Goal: Information Seeking & Learning: Learn about a topic

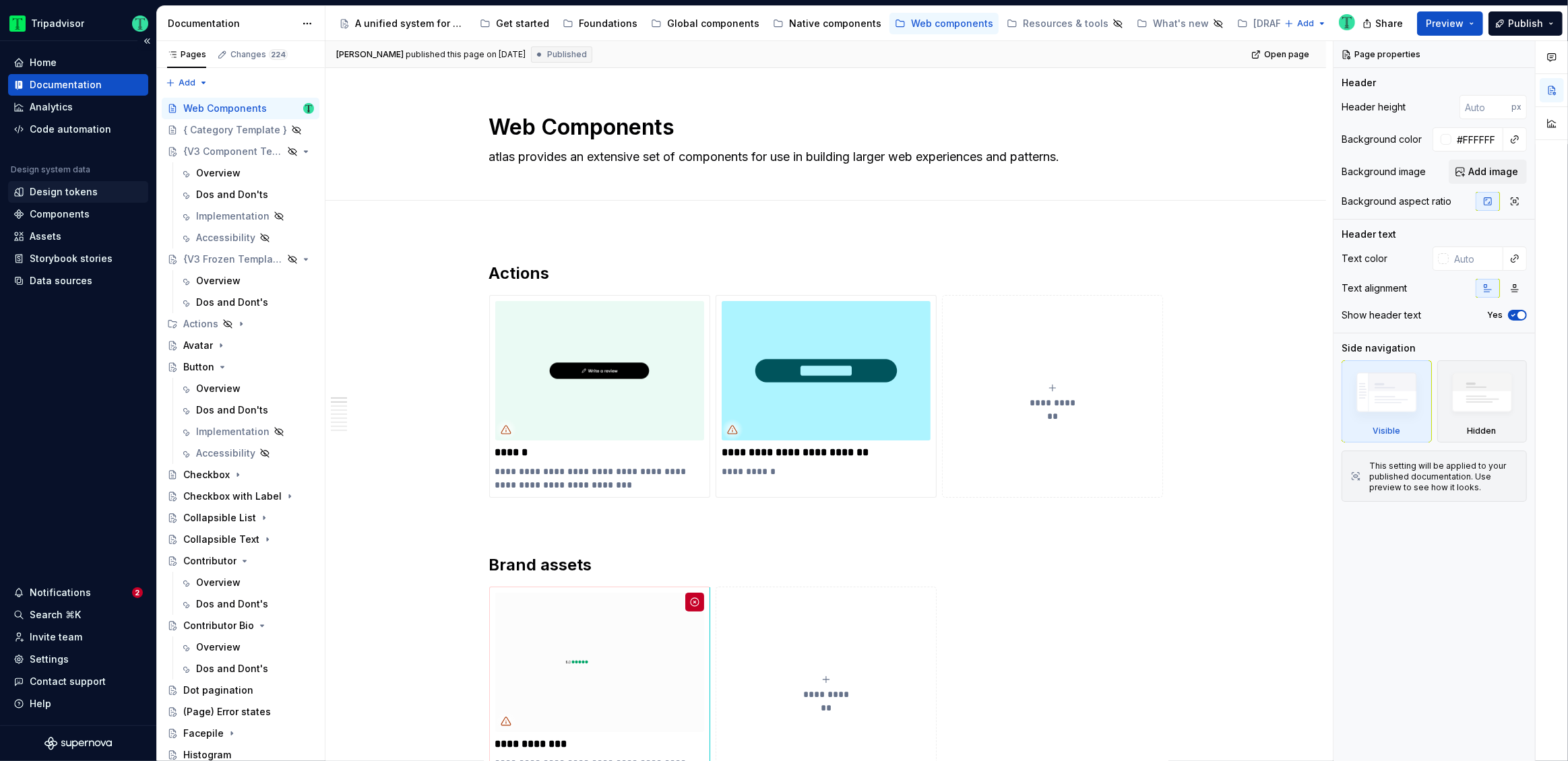
click at [70, 196] on div "Design tokens" at bounding box center [63, 192] width 68 height 14
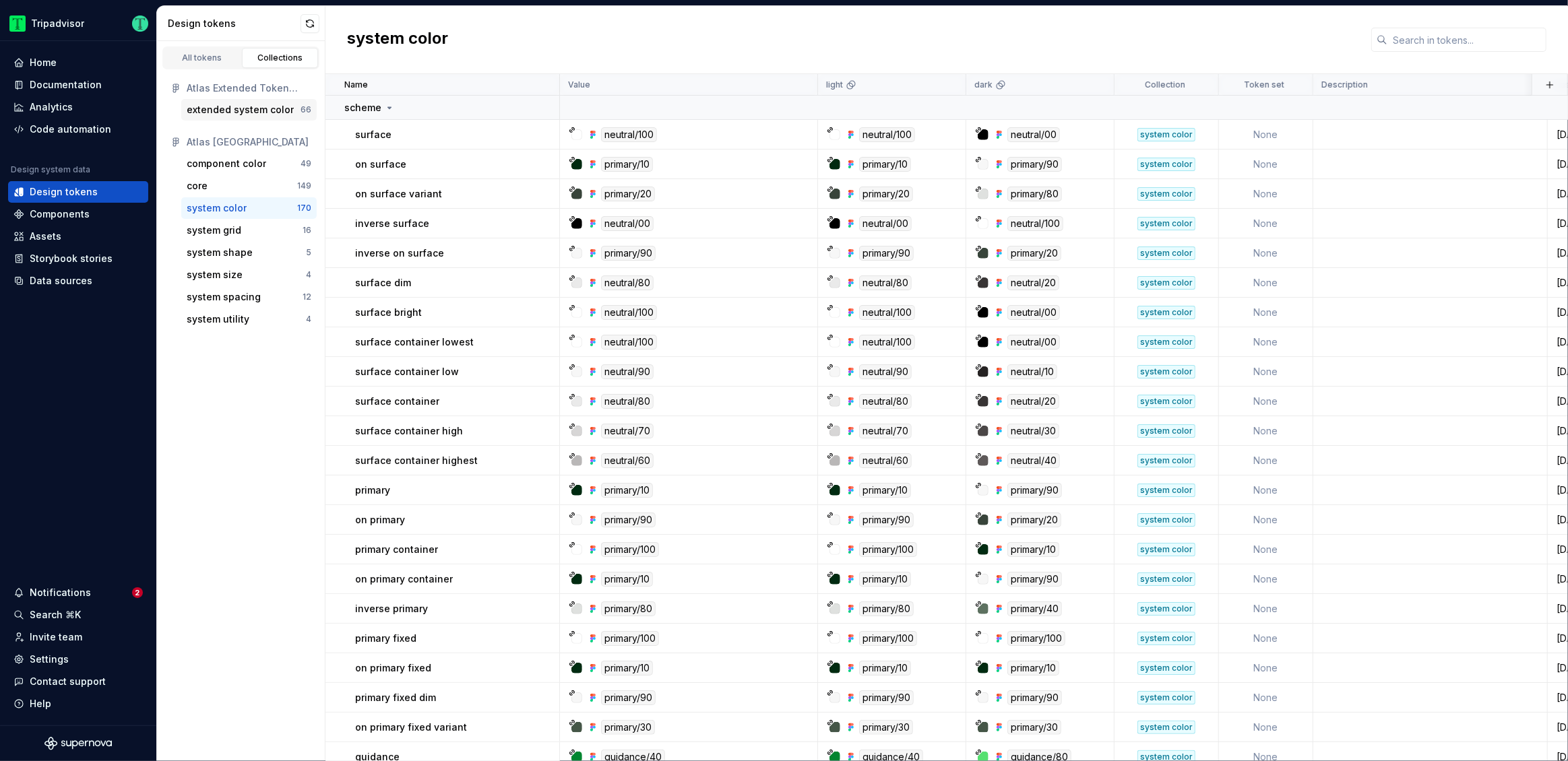
click at [229, 118] on div "extended system color 66" at bounding box center [249, 110] width 136 height 21
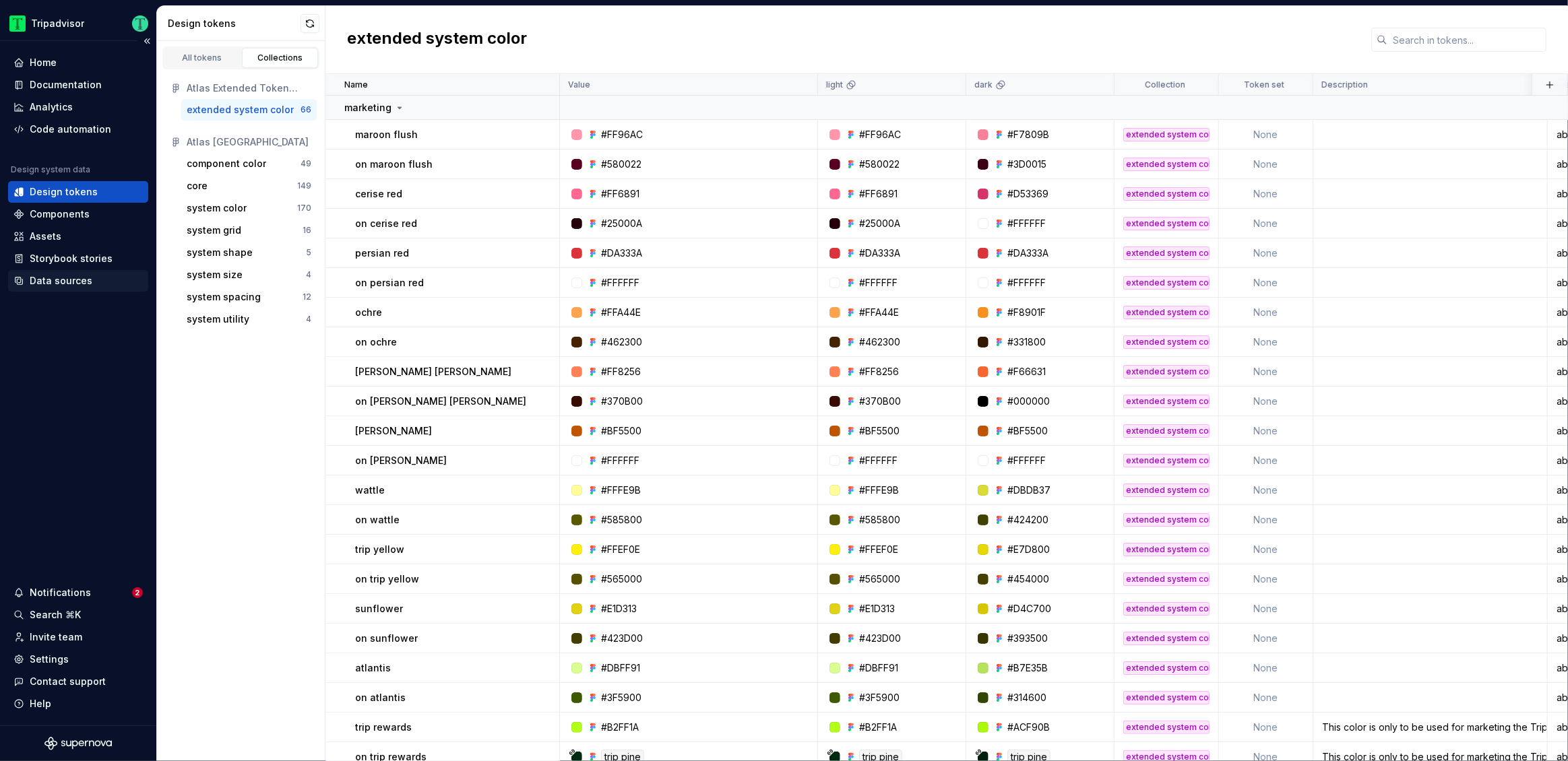
click at [78, 288] on div "Data sources" at bounding box center [78, 280] width 140 height 21
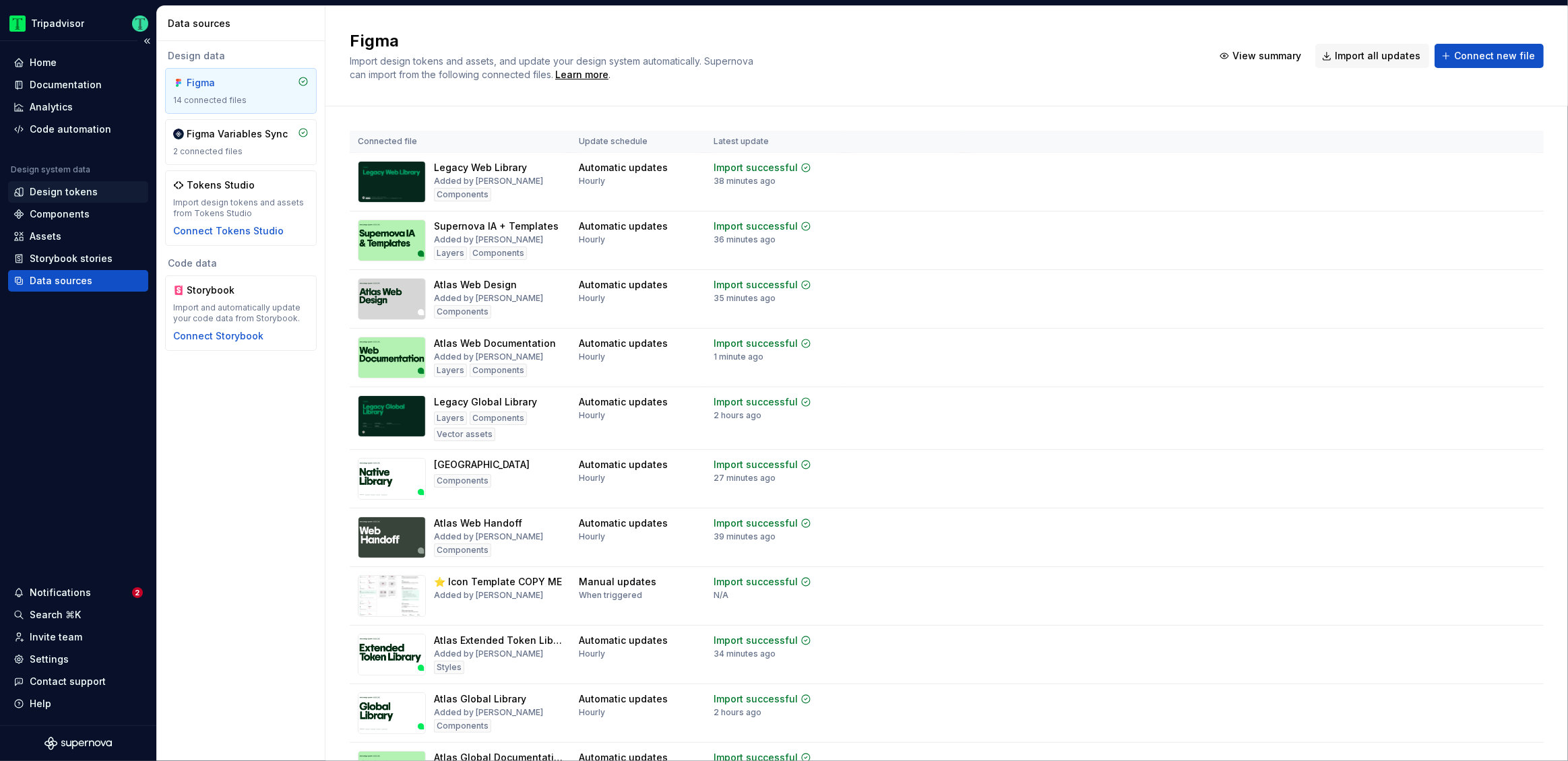
click at [56, 191] on div "Design tokens" at bounding box center [63, 192] width 68 height 14
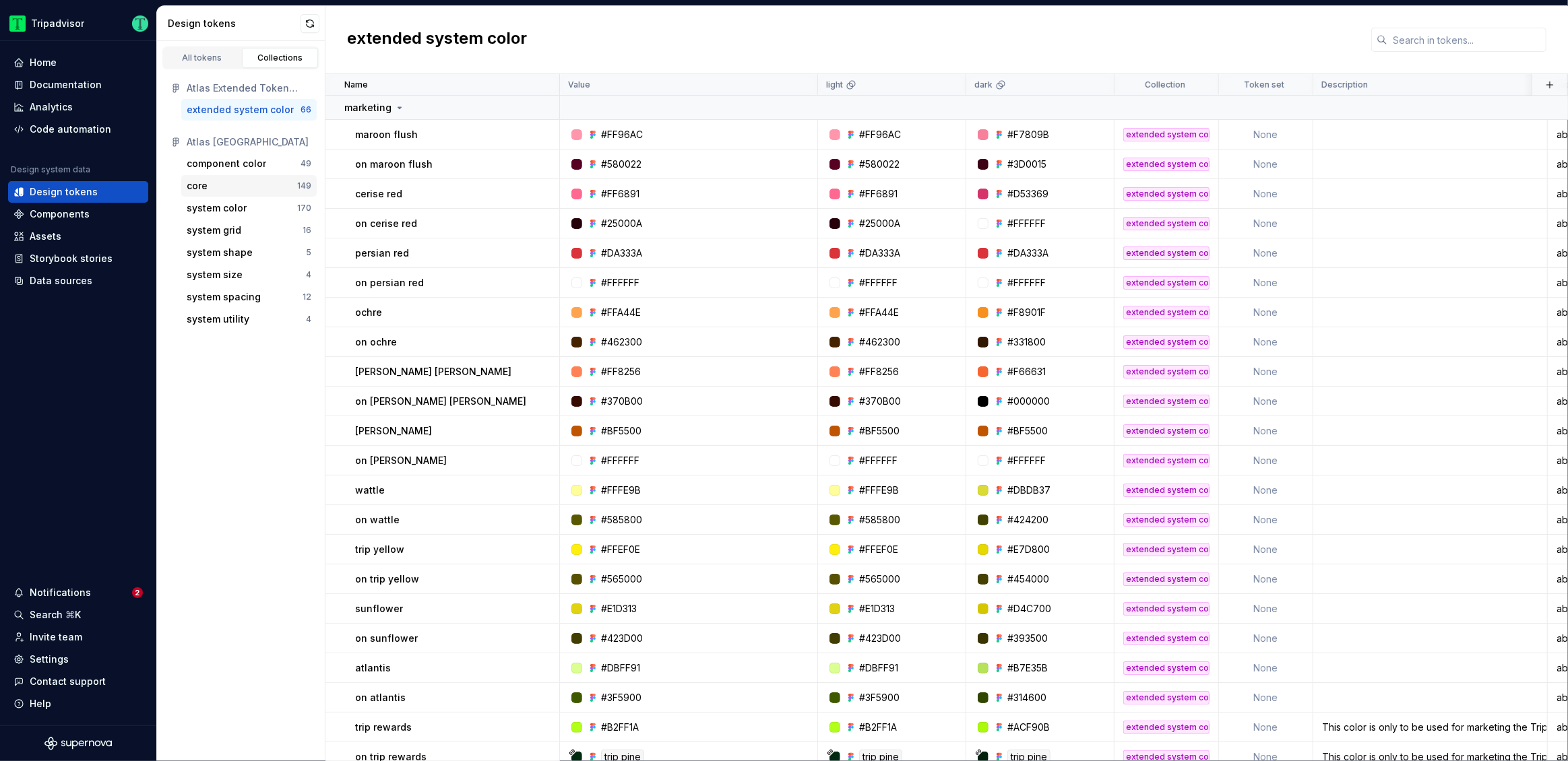
click at [218, 186] on div "core" at bounding box center [242, 186] width 110 height 14
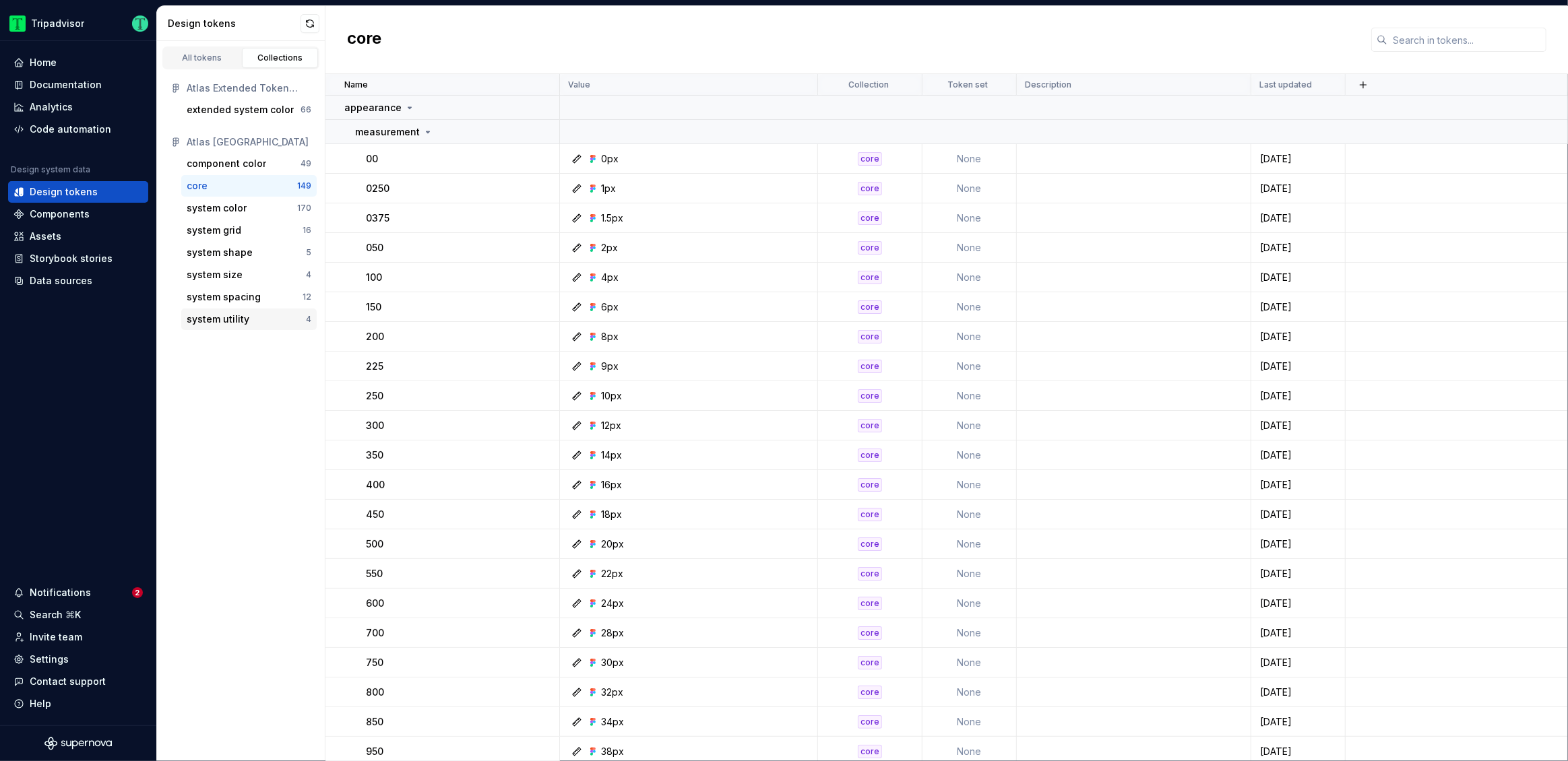
click at [220, 318] on div "system utility" at bounding box center [218, 320] width 63 height 14
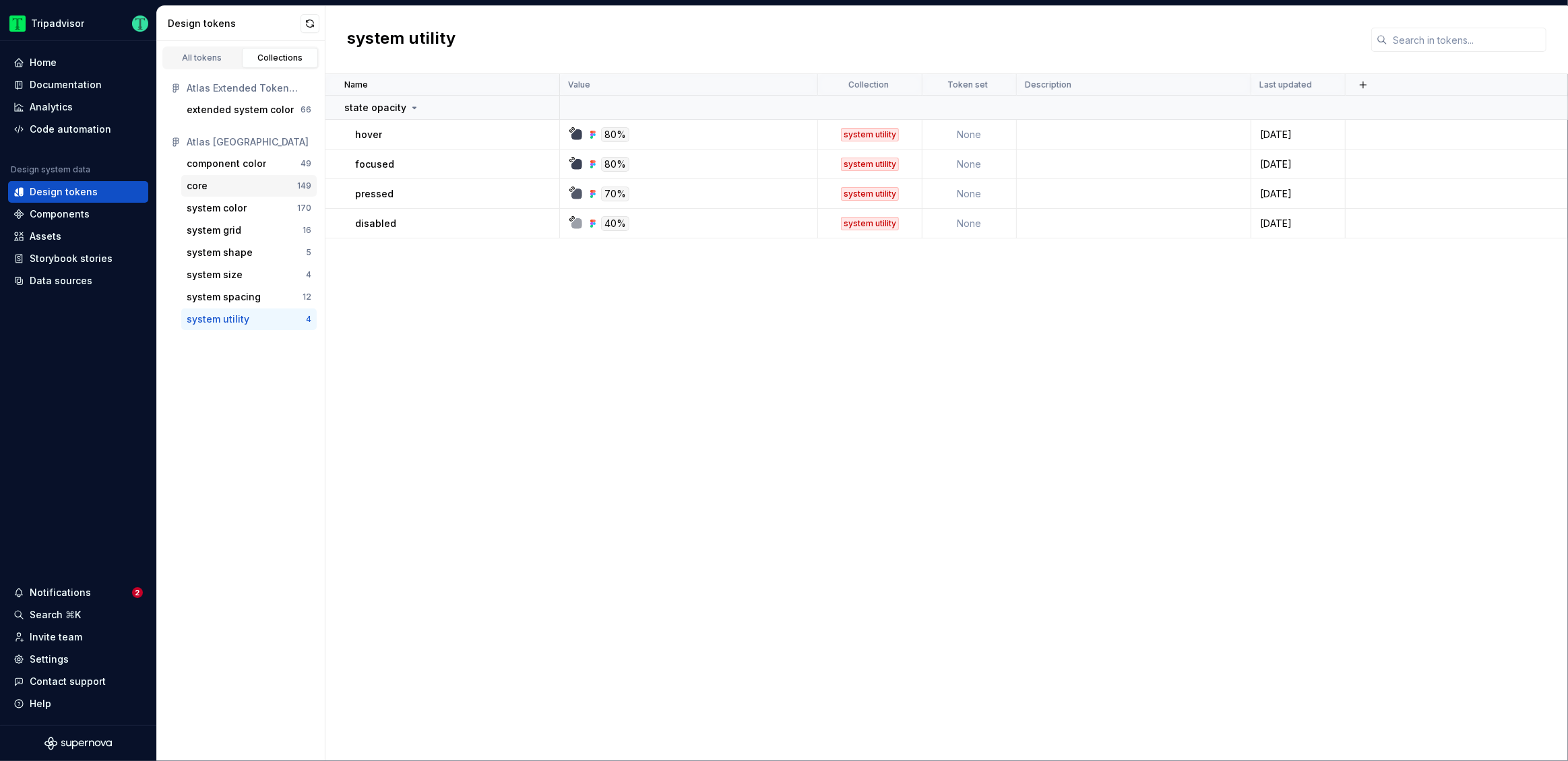
click at [225, 187] on div "core" at bounding box center [242, 186] width 110 height 14
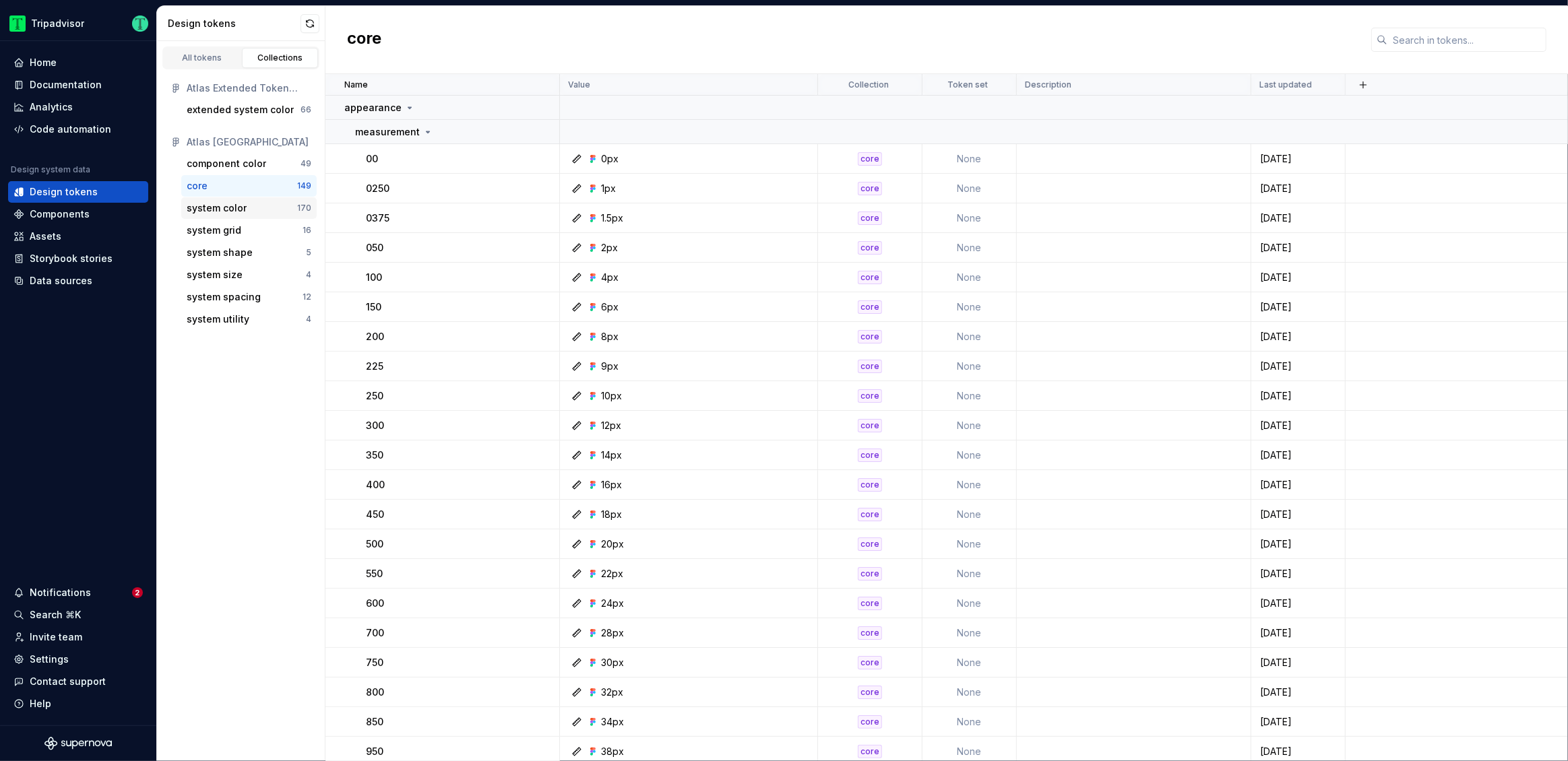
click at [243, 205] on div "system color" at bounding box center [216, 208] width 60 height 14
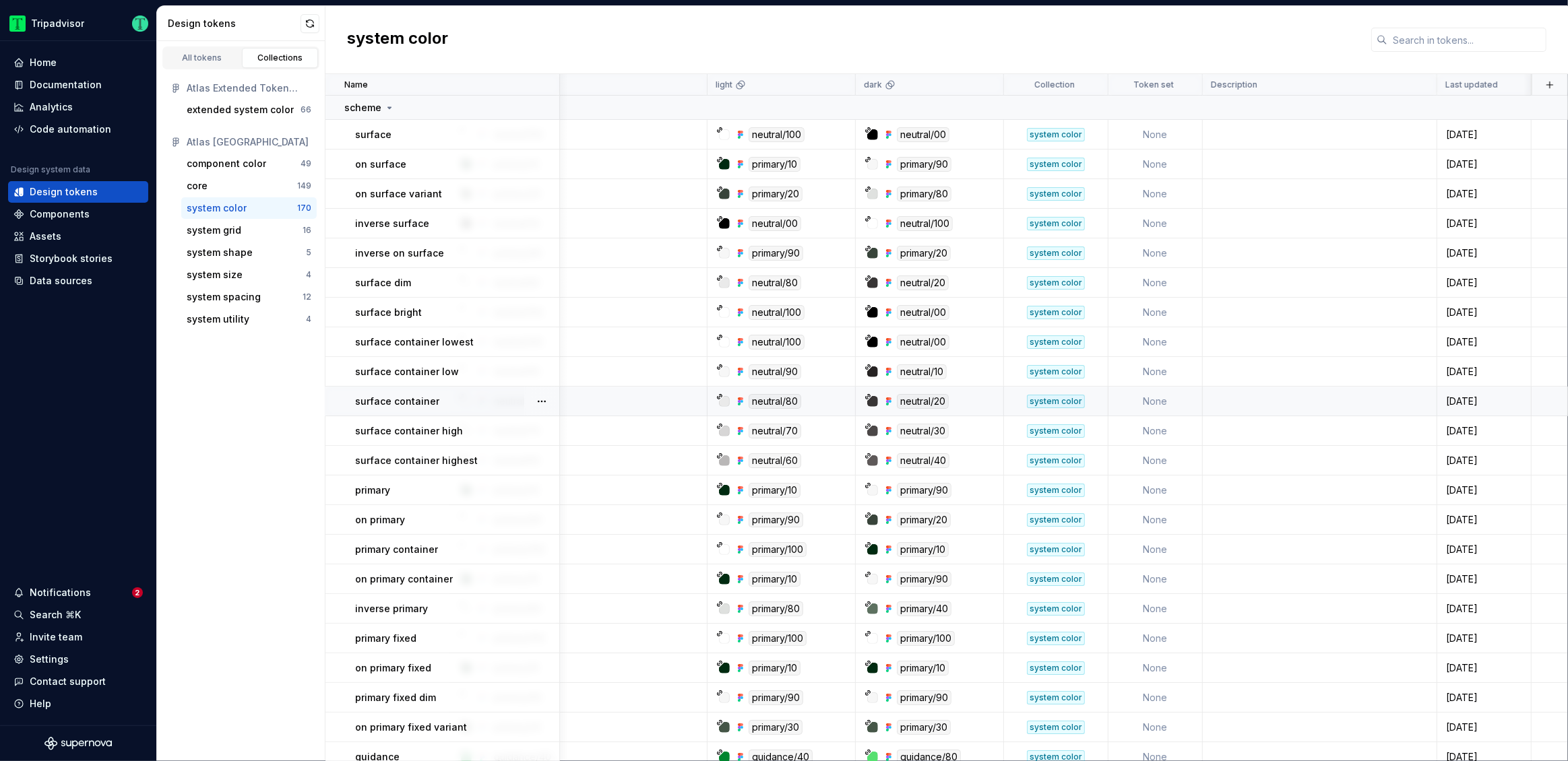
scroll to position [3, 116]
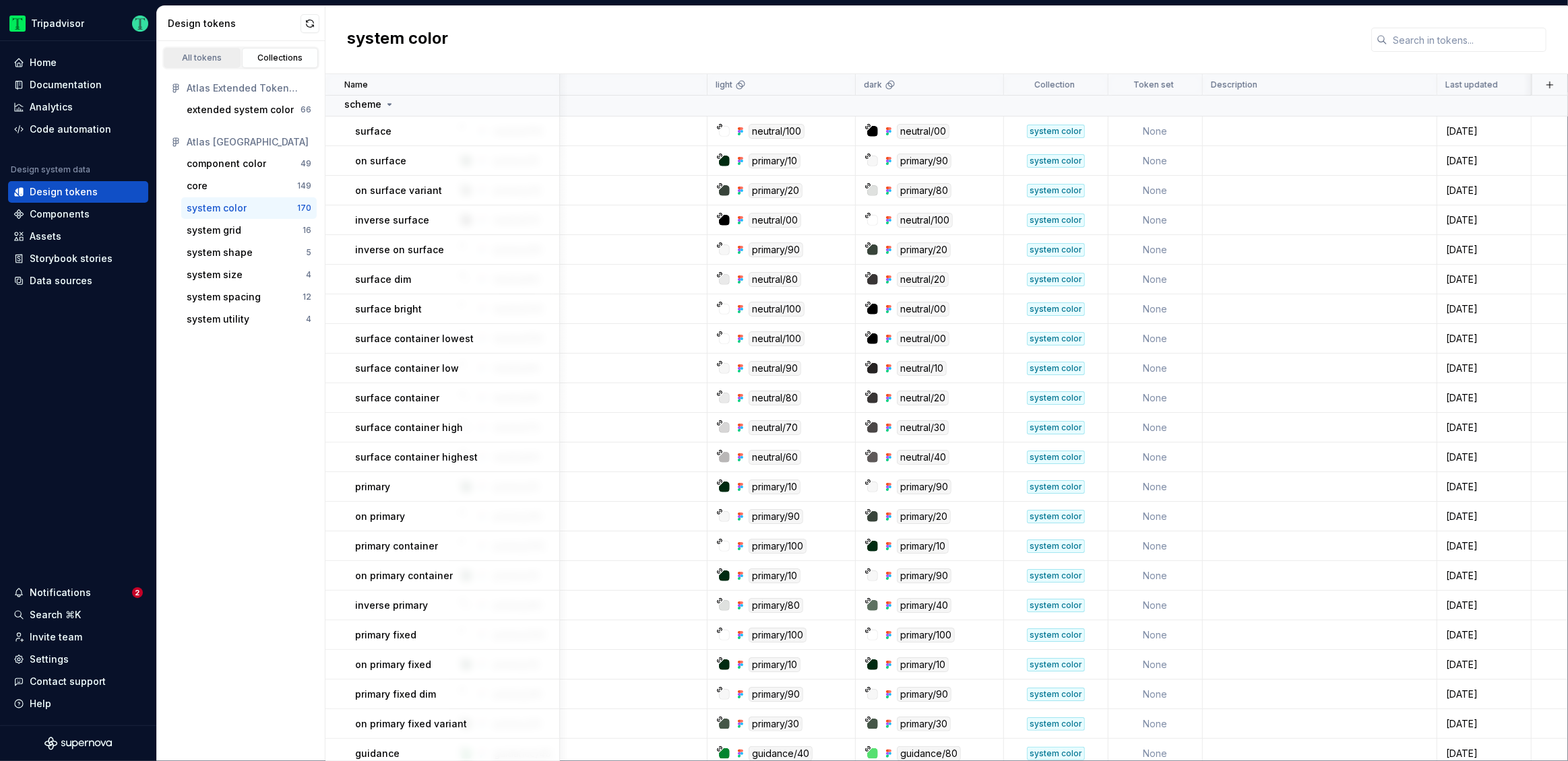
click at [215, 57] on div "All tokens" at bounding box center [202, 58] width 68 height 11
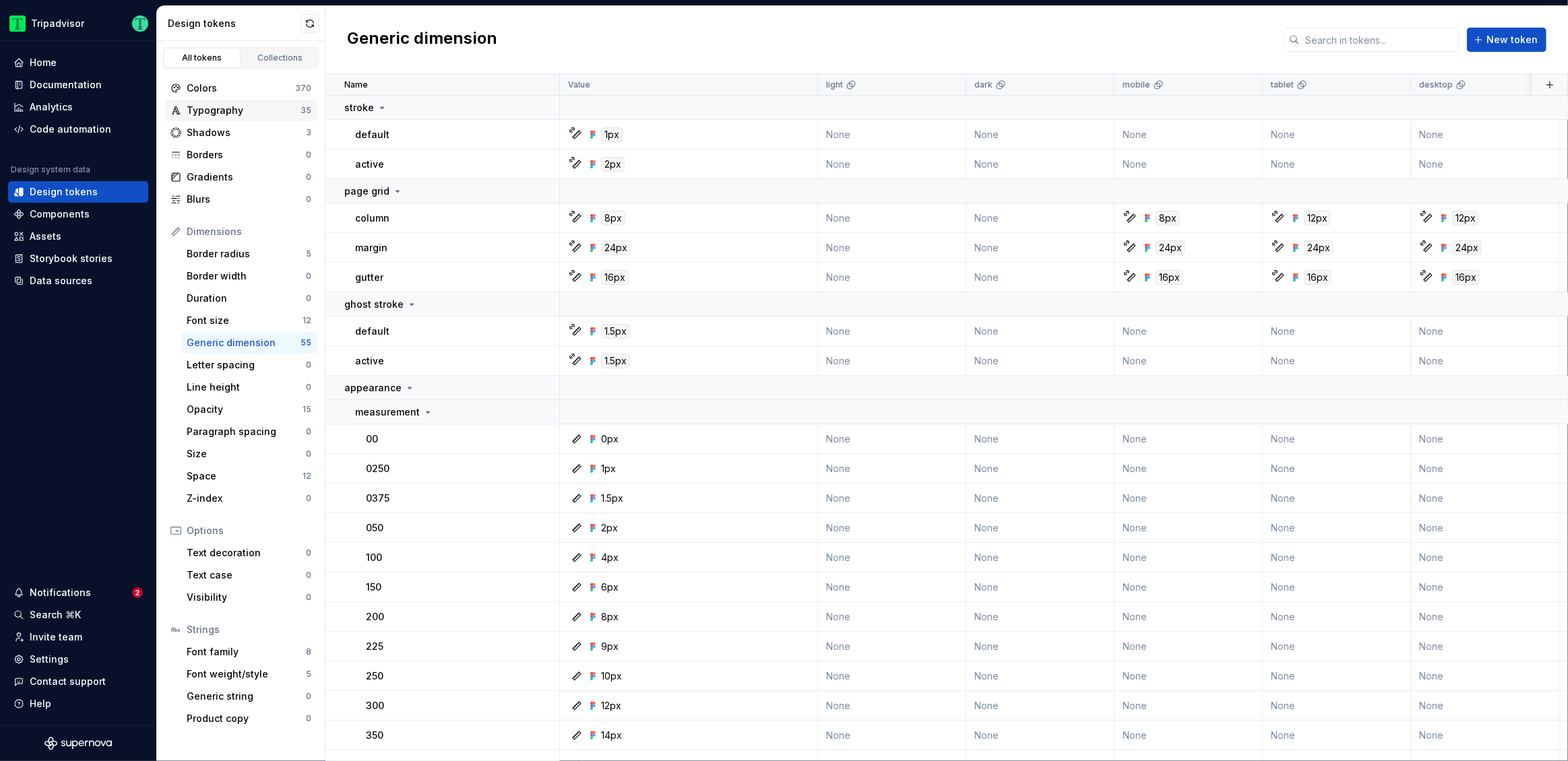
click at [241, 113] on div "Typography" at bounding box center [243, 111] width 114 height 14
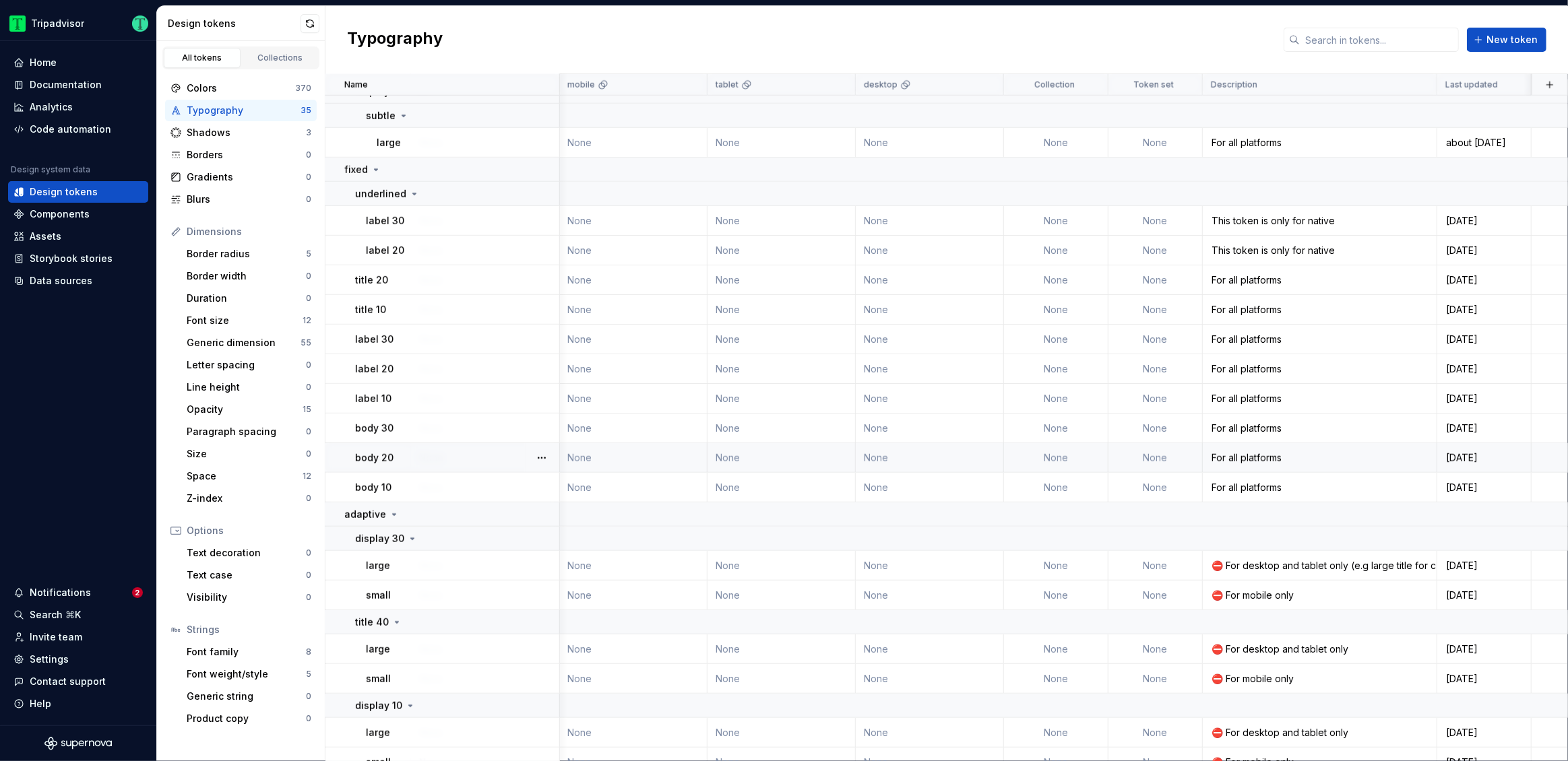
scroll to position [1043, 561]
